Goal: Book appointment/travel/reservation

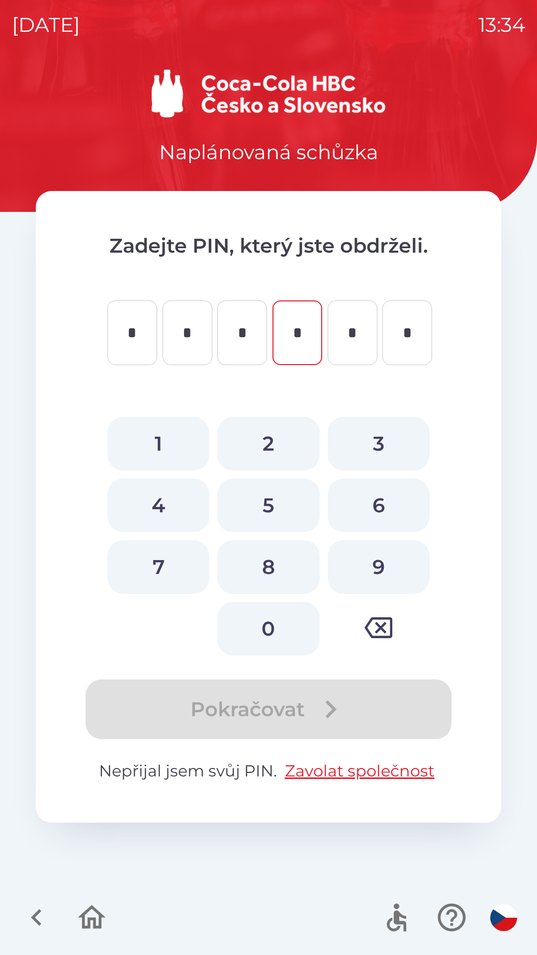
click at [158, 507] on button "4" at bounding box center [158, 506] width 102 height 54
type input "*"
click at [262, 550] on button "8" at bounding box center [268, 567] width 102 height 54
type input "*"
click at [272, 640] on button "0" at bounding box center [268, 629] width 102 height 54
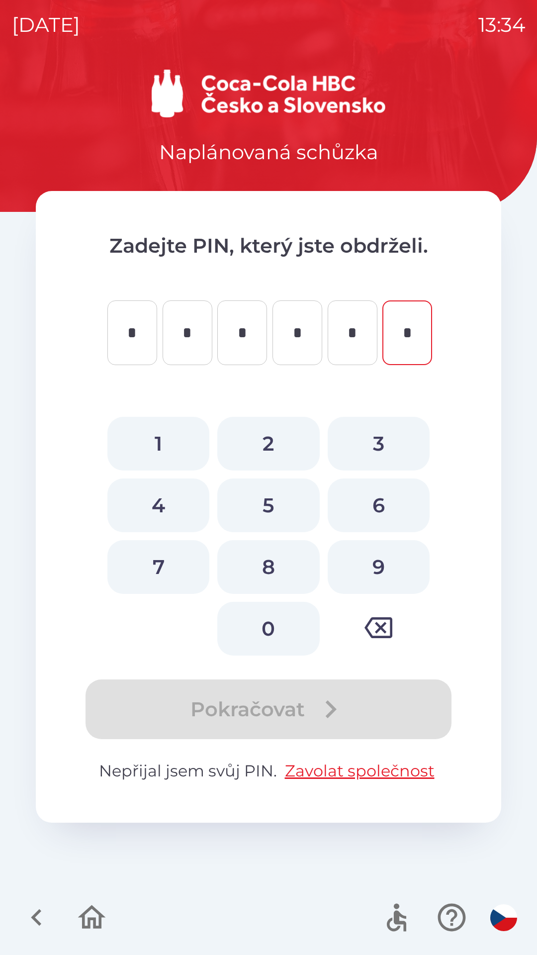
type input "*"
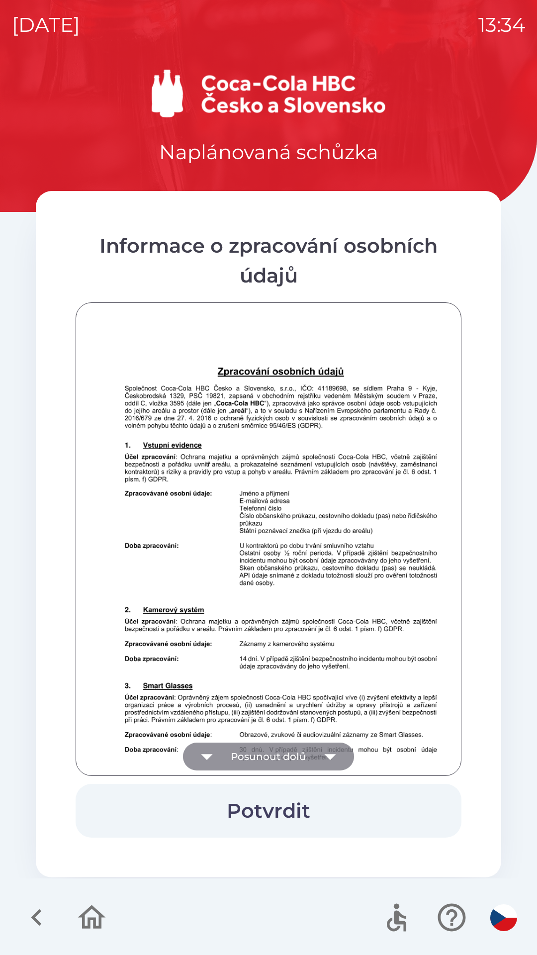
click at [300, 758] on button "Posunout dolů" at bounding box center [268, 757] width 171 height 28
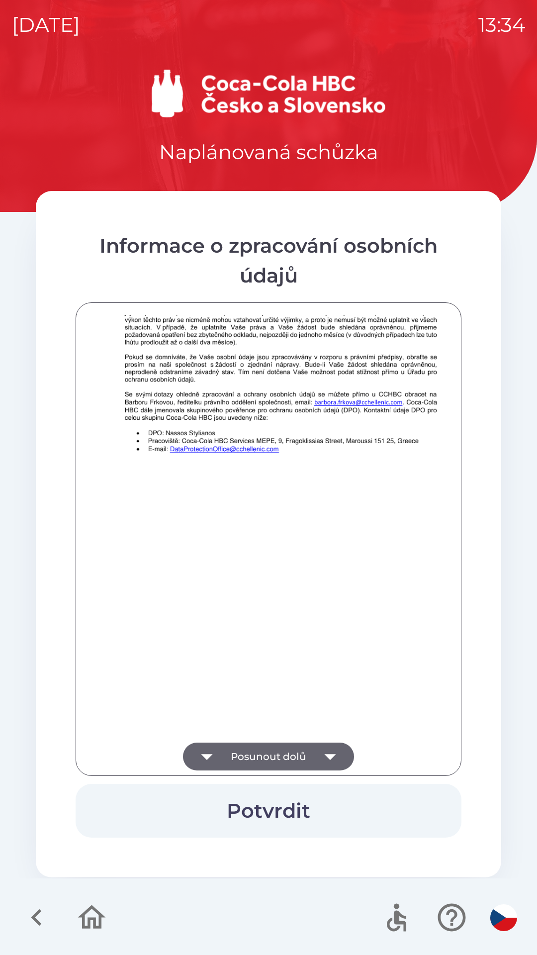
scroll to position [699, 0]
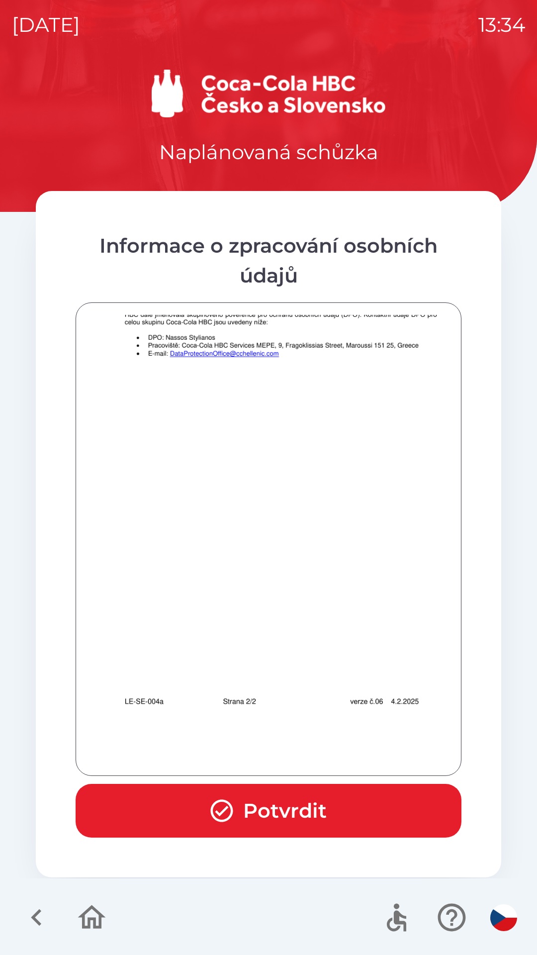
click at [321, 790] on button "Potvrdit" at bounding box center [269, 811] width 386 height 54
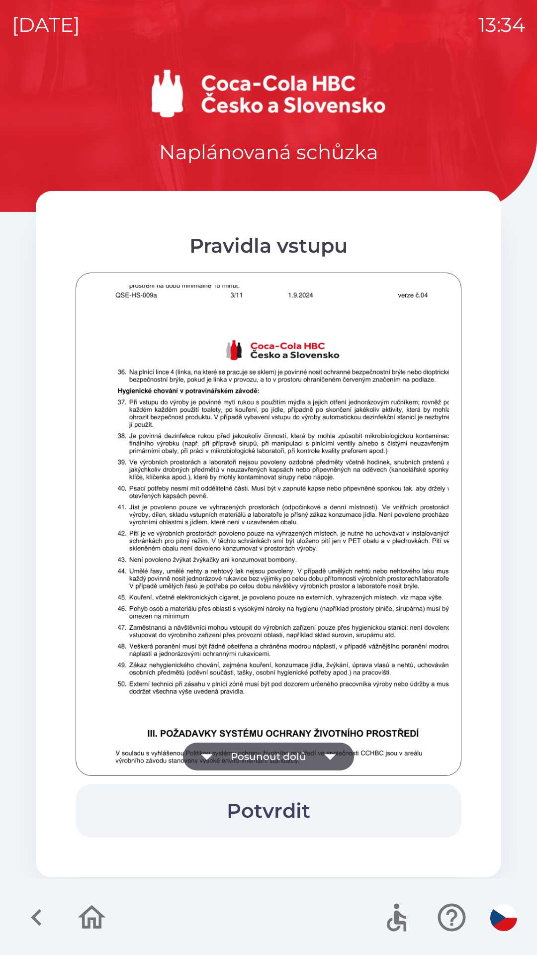
click at [294, 520] on img at bounding box center [281, 595] width 386 height 546
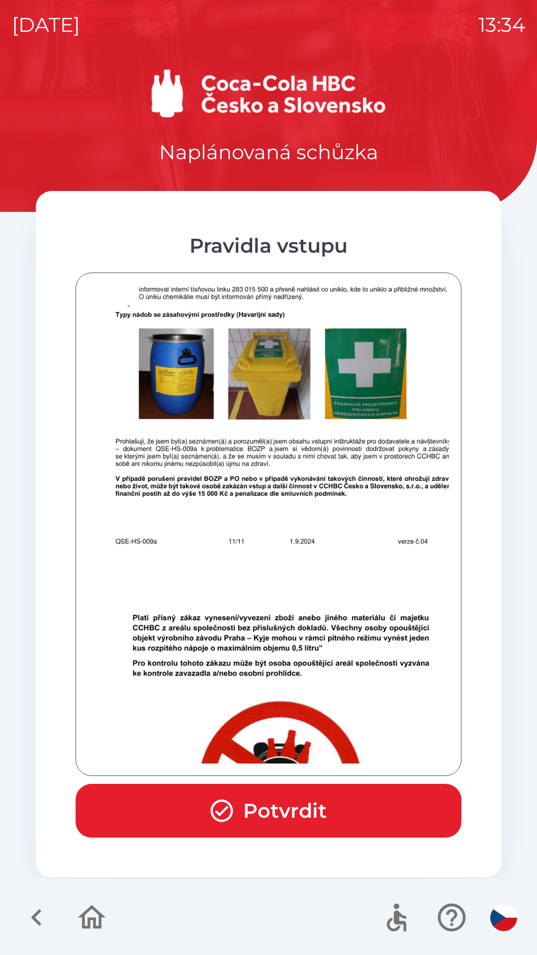
scroll to position [6161, 0]
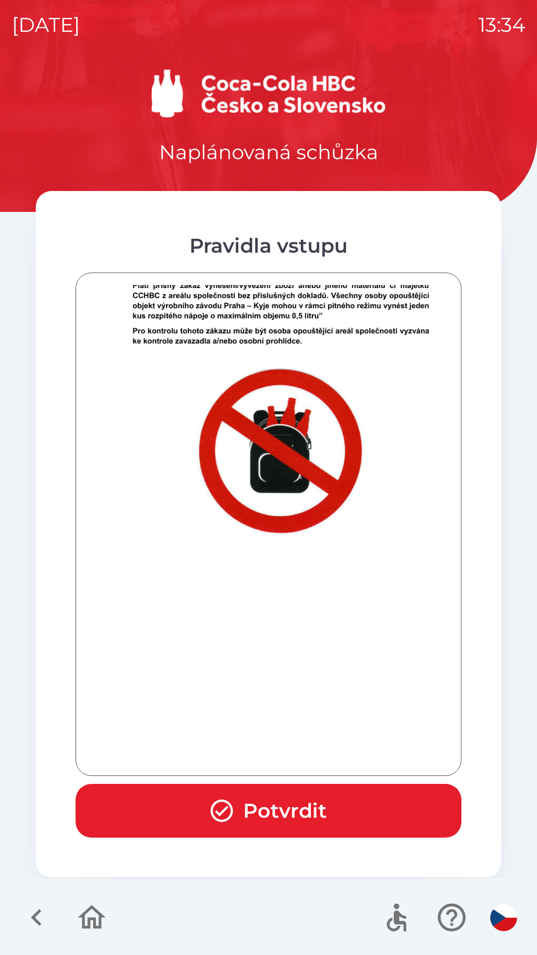
click at [283, 811] on button "Potvrdit" at bounding box center [269, 811] width 386 height 54
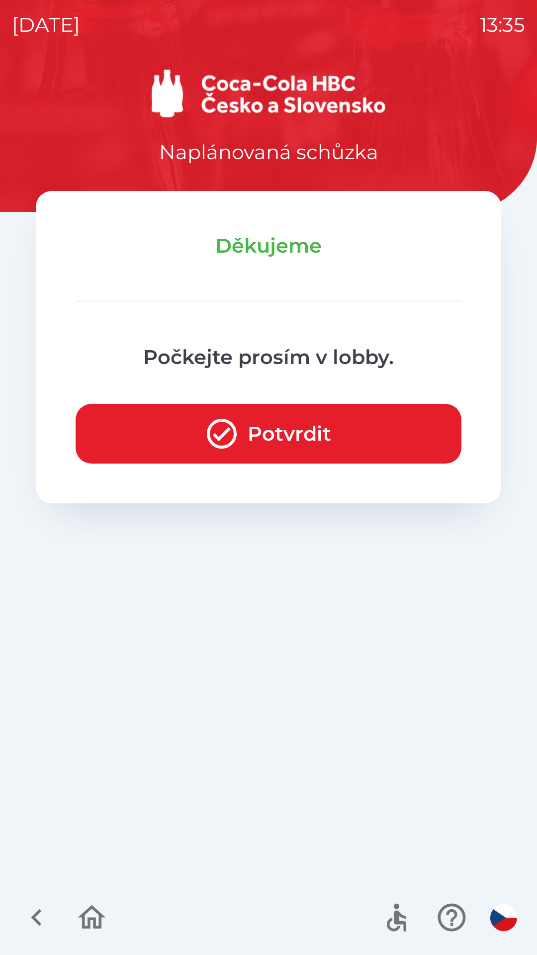
click at [253, 440] on button "Potvrdit" at bounding box center [269, 434] width 386 height 60
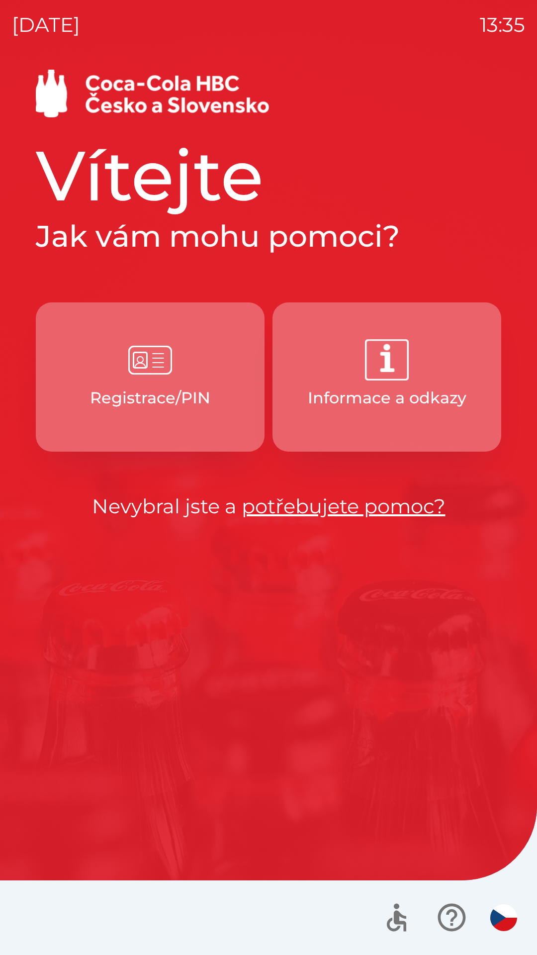
click at [169, 393] on p "Registrace/PIN" at bounding box center [150, 398] width 120 height 24
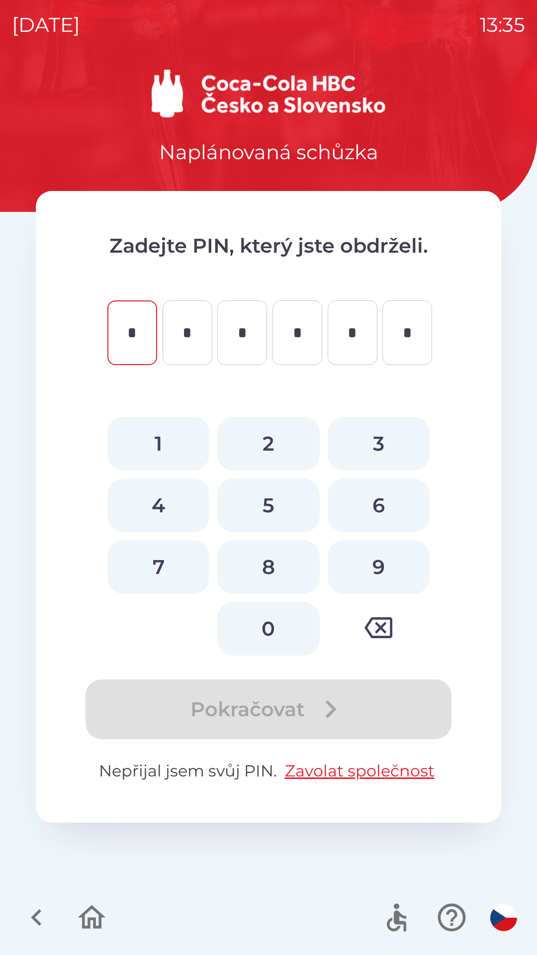
click at [263, 434] on button "2" at bounding box center [268, 444] width 102 height 54
type input "*"
click at [272, 495] on button "5" at bounding box center [268, 506] width 102 height 54
type input "*"
click at [161, 569] on button "7" at bounding box center [158, 567] width 102 height 54
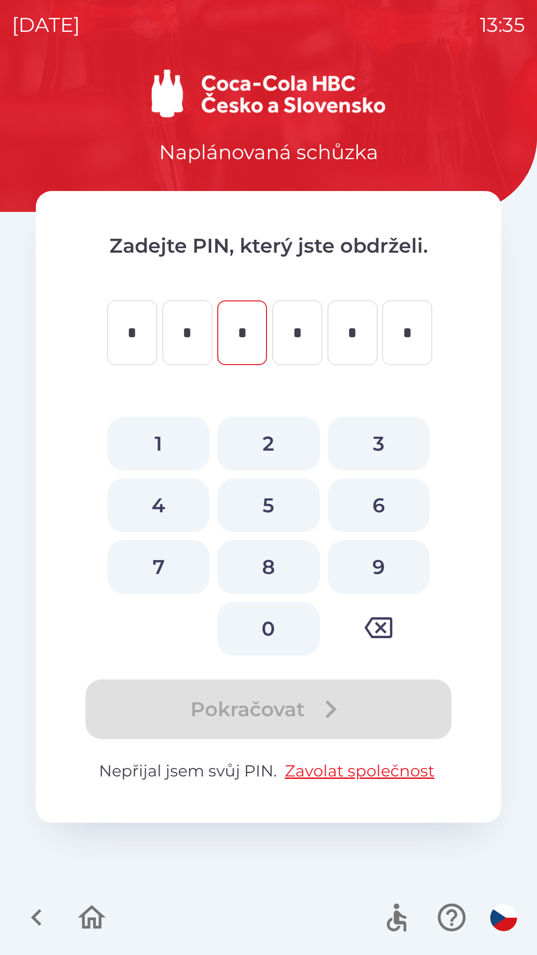
type input "*"
click at [155, 502] on button "4" at bounding box center [158, 506] width 102 height 54
type input "*"
click at [262, 560] on button "8" at bounding box center [268, 567] width 102 height 54
type input "*"
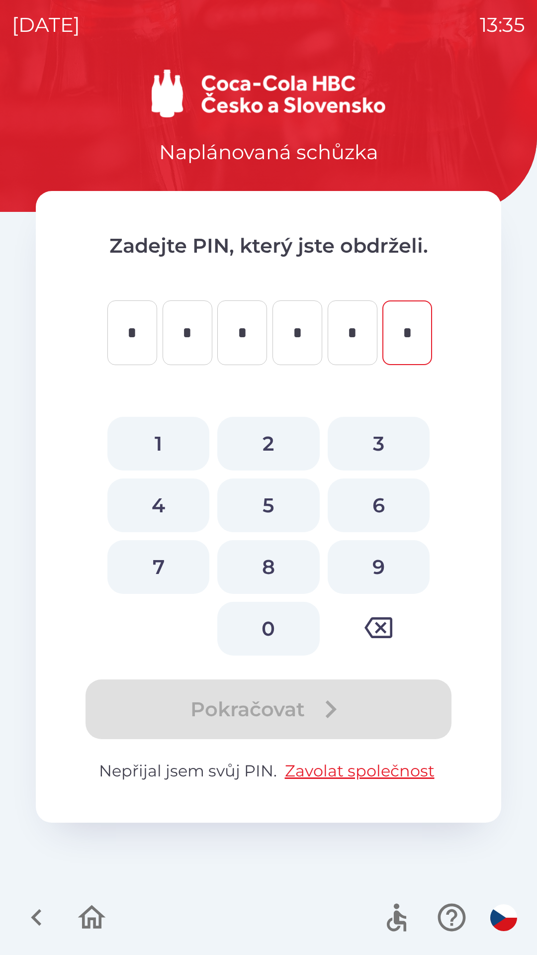
click at [276, 620] on button "0" at bounding box center [268, 629] width 102 height 54
type input "*"
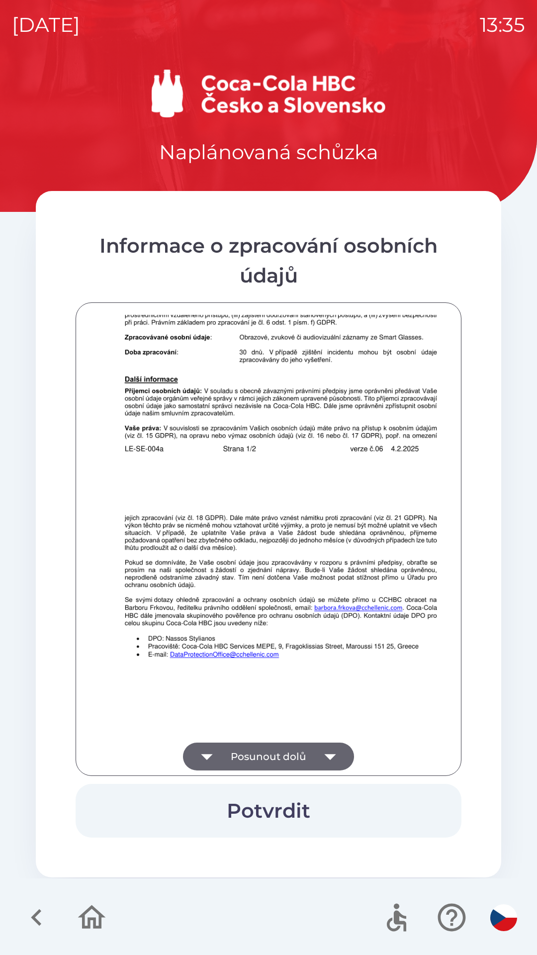
scroll to position [699, 0]
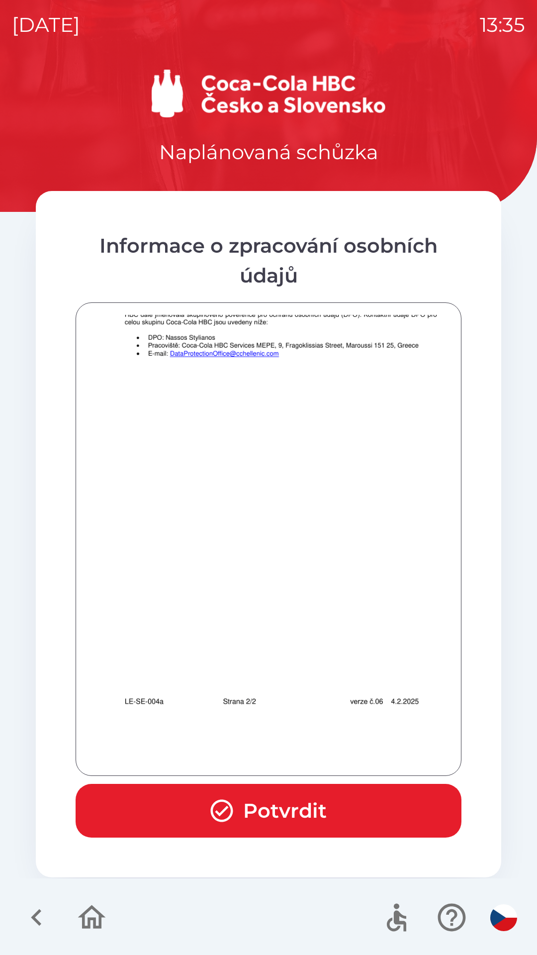
click at [322, 810] on button "Potvrdit" at bounding box center [269, 811] width 386 height 54
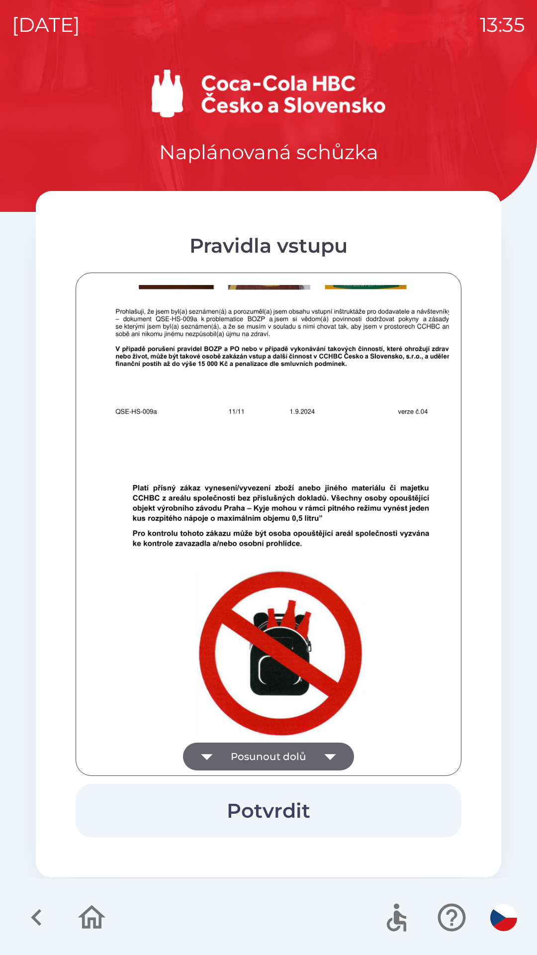
scroll to position [6161, 0]
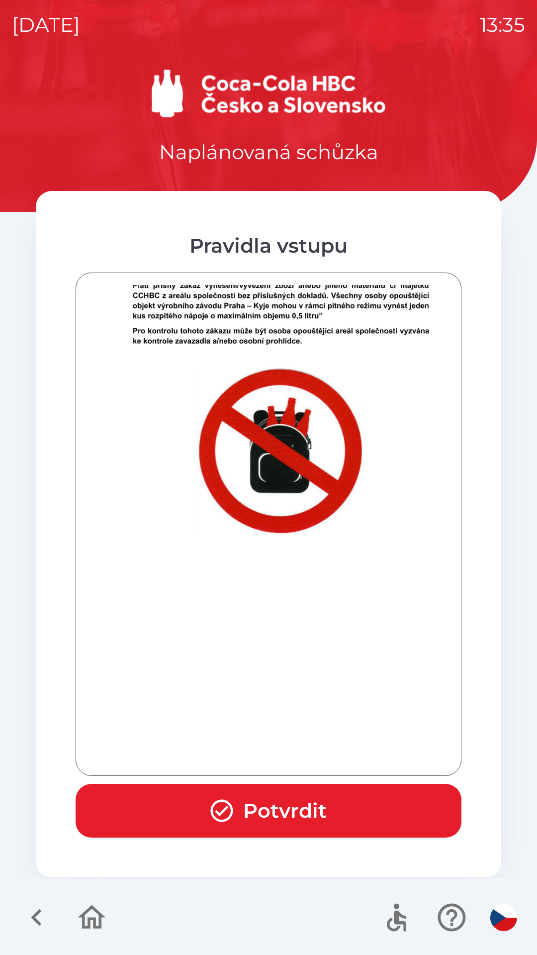
click at [301, 809] on button "Potvrdit" at bounding box center [269, 811] width 386 height 54
